Goal: Complete application form: Complete application form

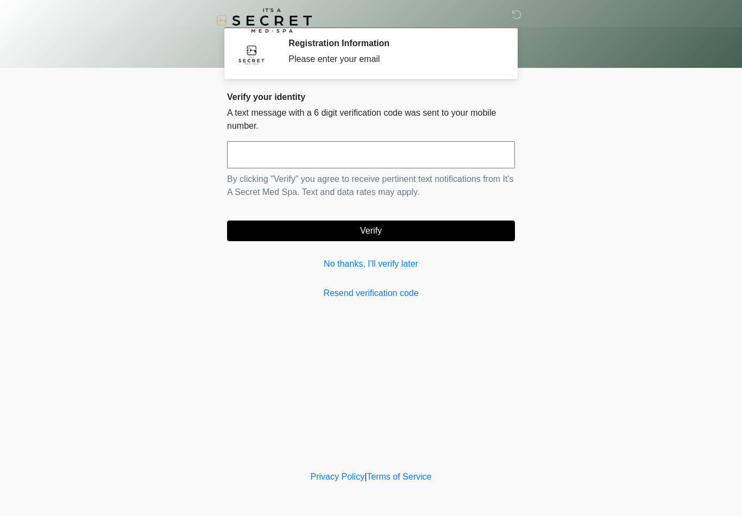
click at [397, 154] on input "text" at bounding box center [371, 154] width 288 height 27
type input "******"
click at [438, 222] on button "Verify" at bounding box center [371, 231] width 288 height 21
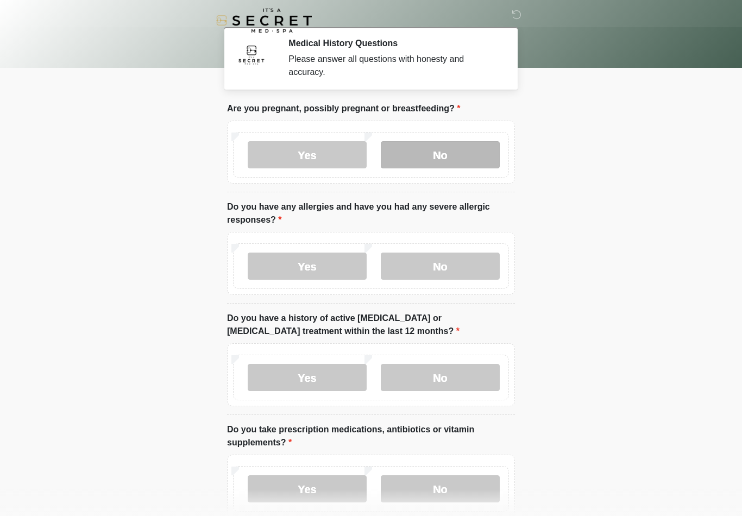
click at [464, 153] on label "No" at bounding box center [440, 154] width 119 height 27
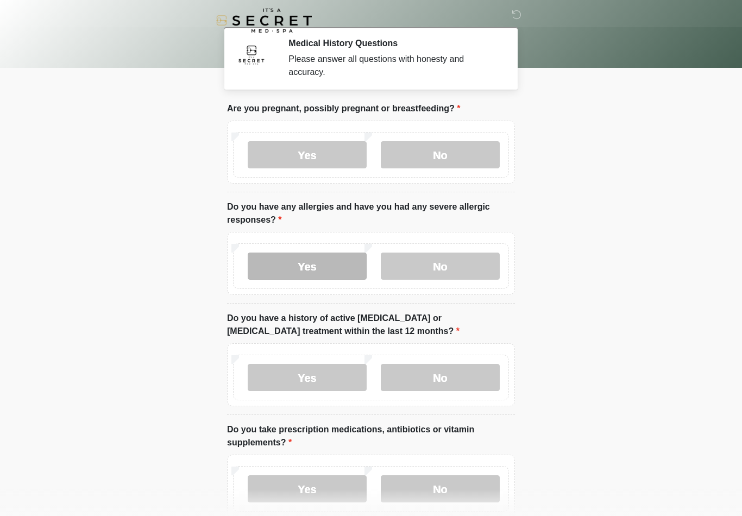
click at [344, 271] on label "Yes" at bounding box center [307, 266] width 119 height 27
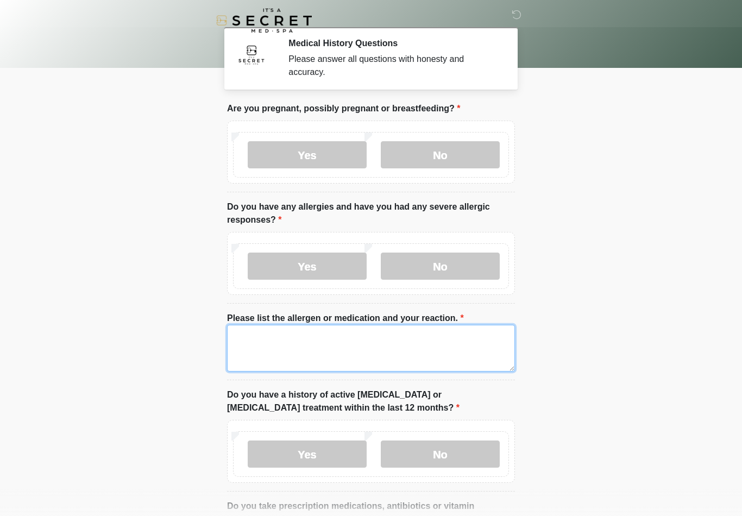
click at [373, 348] on textarea "Please list the allergen or medication and your reaction." at bounding box center [371, 348] width 288 height 47
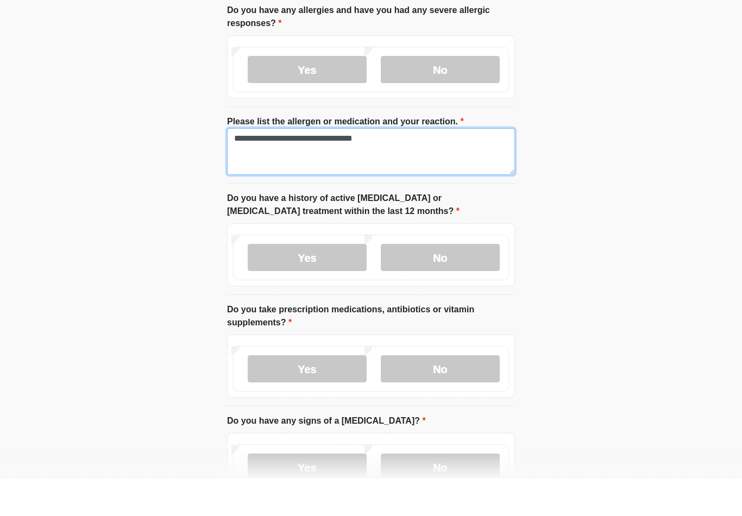
scroll to position [160, 0]
type textarea "**********"
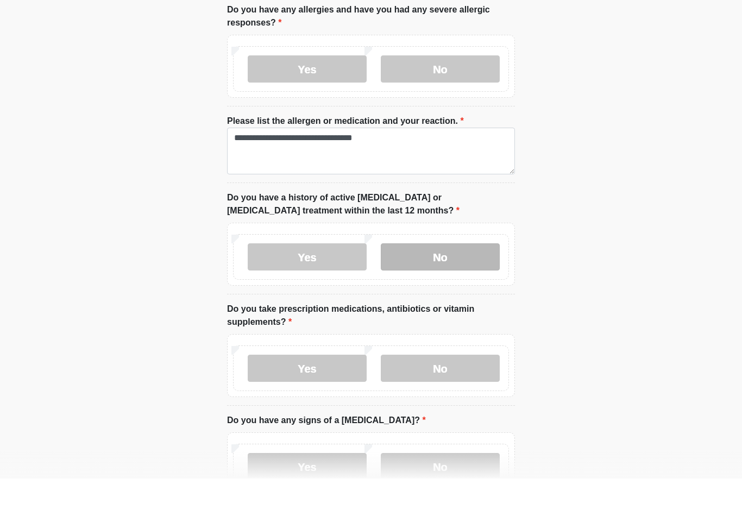
click at [467, 281] on label "No" at bounding box center [440, 294] width 119 height 27
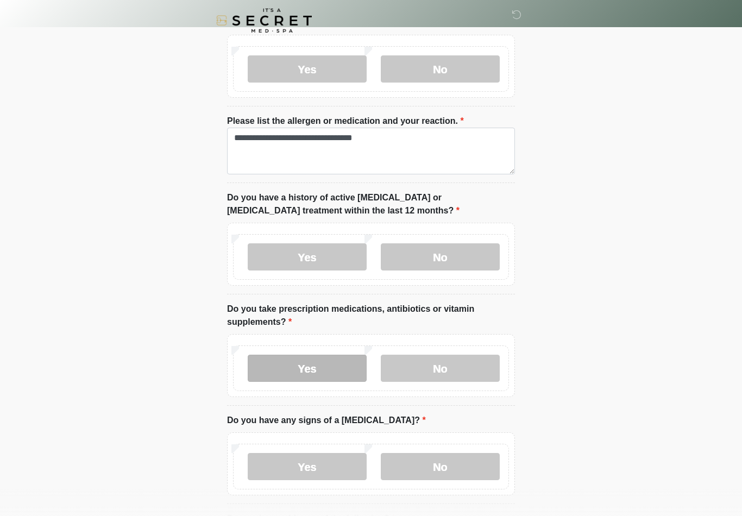
click at [336, 364] on label "Yes" at bounding box center [307, 368] width 119 height 27
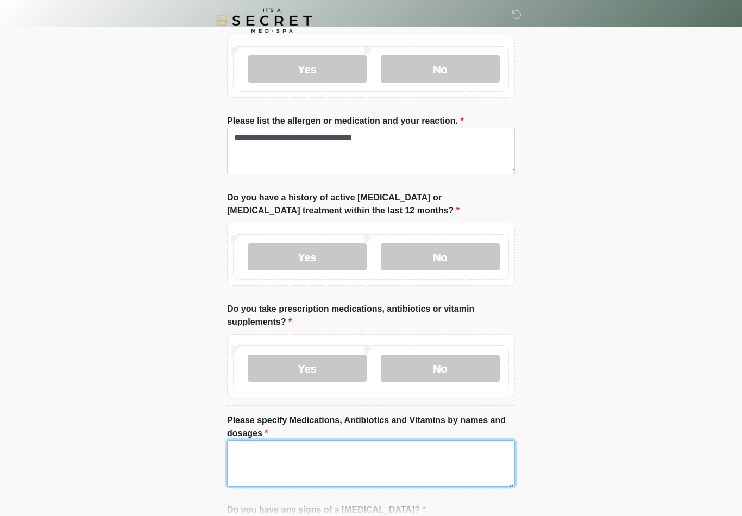
click at [353, 470] on textarea "Please specify Medications, Antibiotics and Vitamins by names and dosages" at bounding box center [371, 463] width 288 height 47
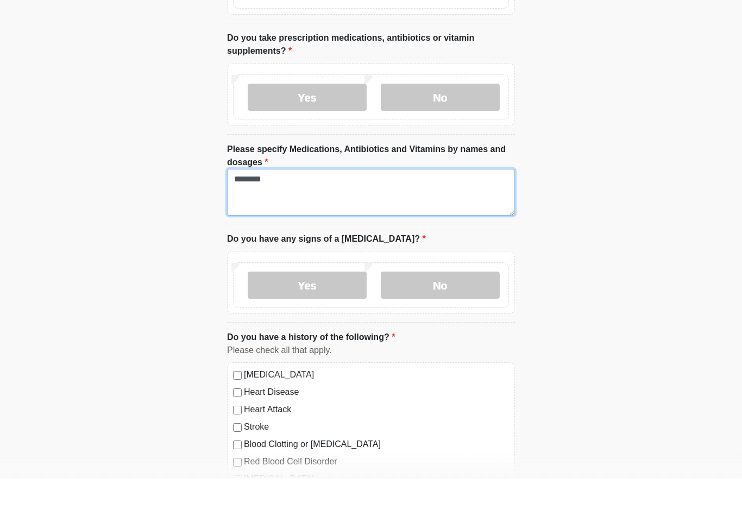
scroll to position [443, 0]
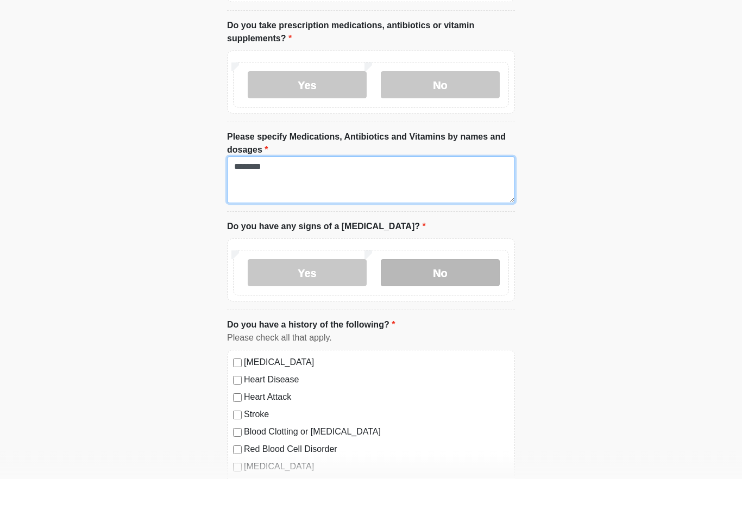
type textarea "********"
click at [479, 297] on label "No" at bounding box center [440, 310] width 119 height 27
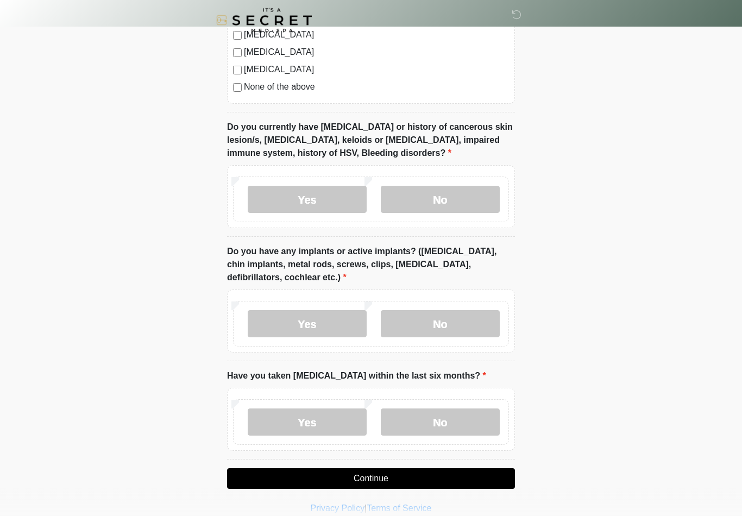
scroll to position [948, 0]
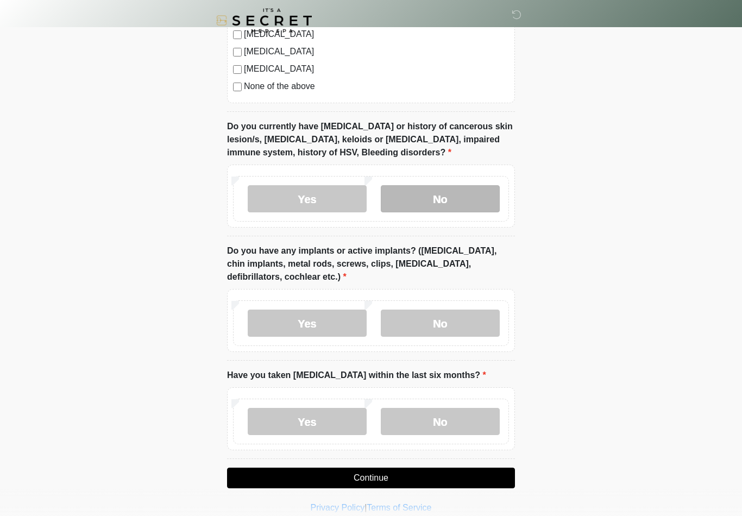
click at [464, 199] on label "No" at bounding box center [440, 198] width 119 height 27
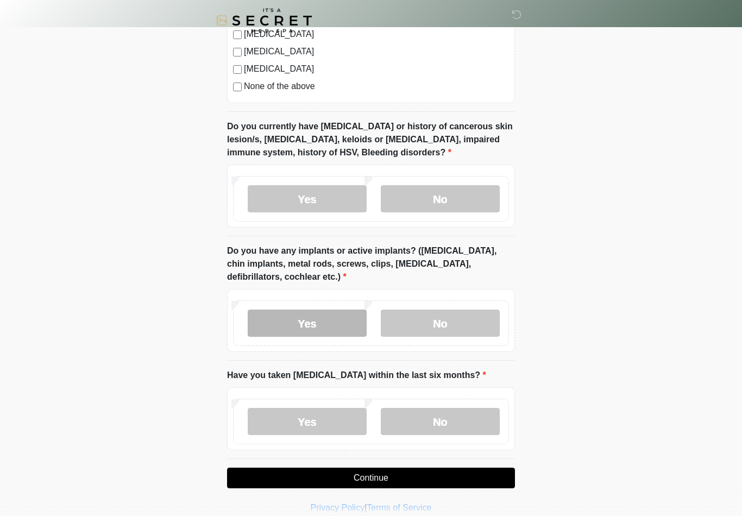
click at [331, 315] on label "Yes" at bounding box center [307, 323] width 119 height 27
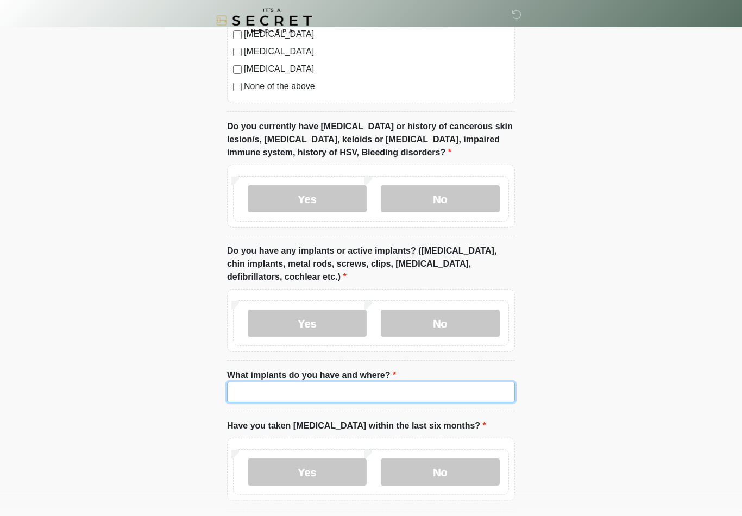
click at [325, 397] on input "What implants do you have and where?" at bounding box center [371, 392] width 288 height 21
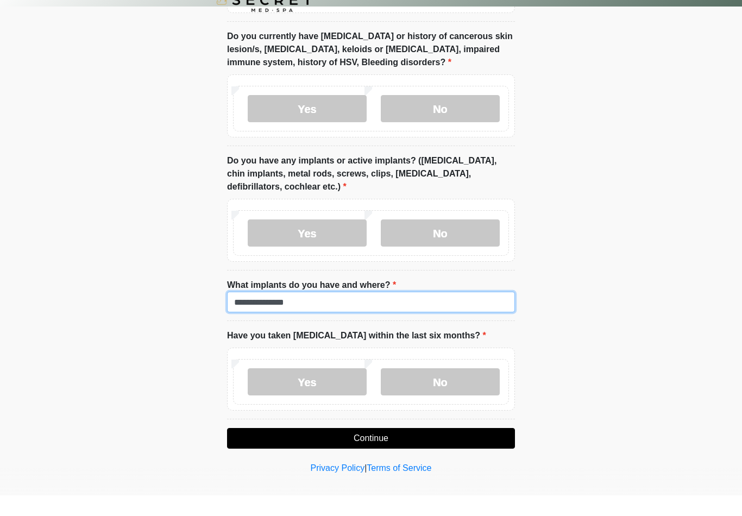
scroll to position [1027, 0]
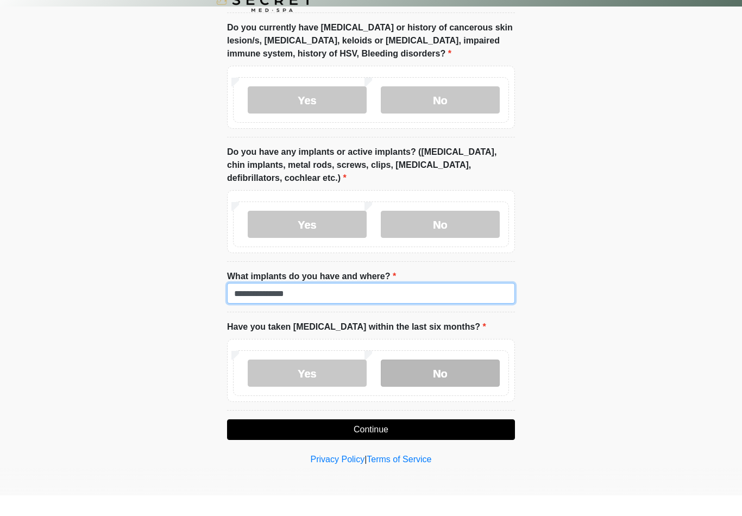
type input "**********"
click at [471, 380] on label "No" at bounding box center [440, 393] width 119 height 27
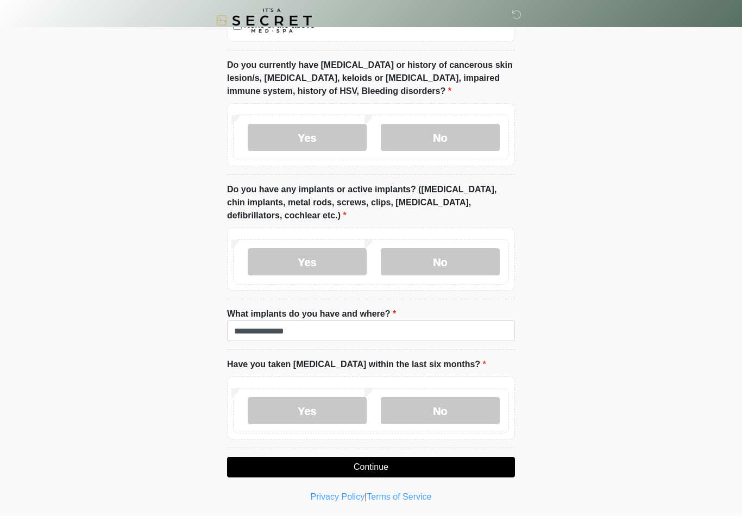
click at [459, 472] on button "Continue" at bounding box center [371, 467] width 288 height 21
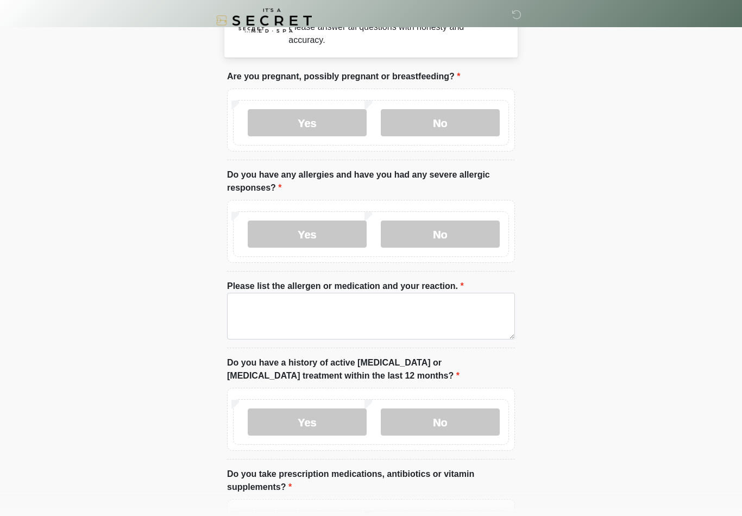
scroll to position [0, 0]
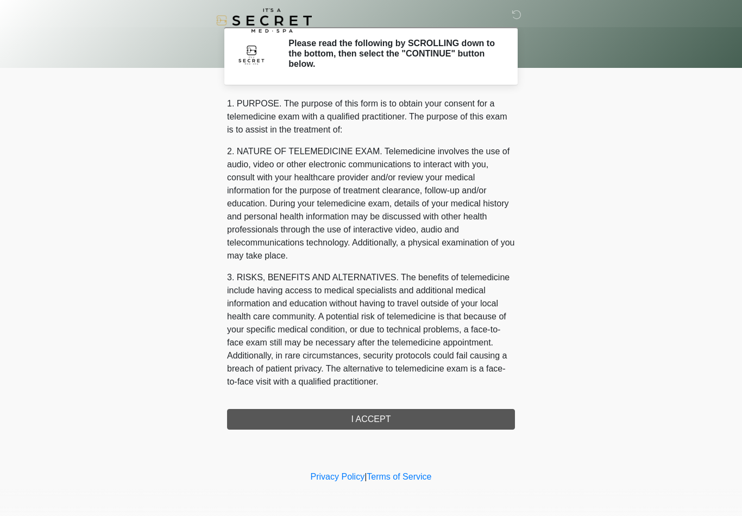
click at [425, 418] on div "1. PURPOSE. The purpose of this form is to obtain your consent for a telemedici…" at bounding box center [371, 263] width 288 height 333
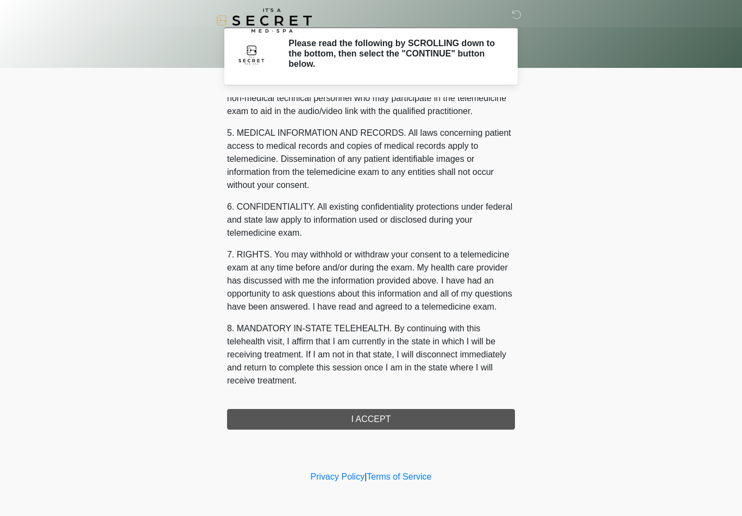
scroll to position [331, 0]
click at [410, 424] on button "I ACCEPT" at bounding box center [371, 419] width 288 height 21
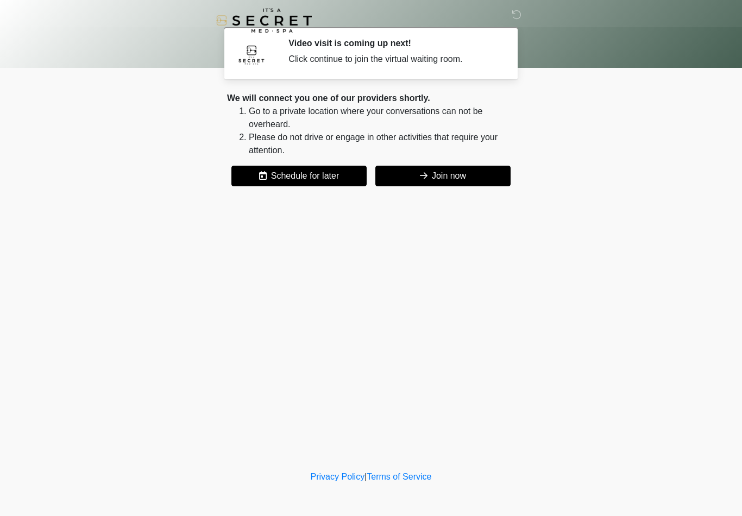
click at [485, 180] on button "Join now" at bounding box center [443, 176] width 135 height 21
